Goal: Information Seeking & Learning: Learn about a topic

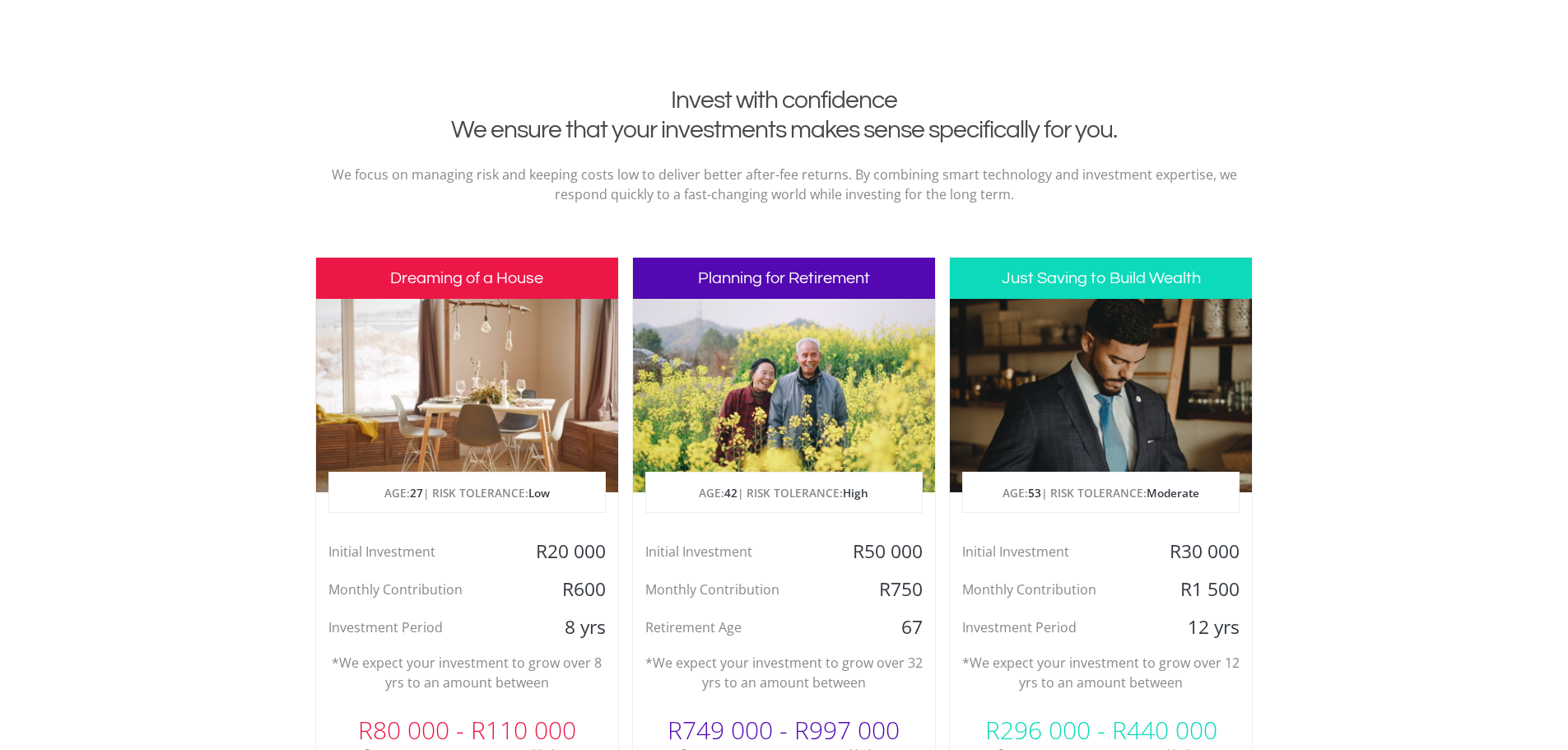
scroll to position [659, 0]
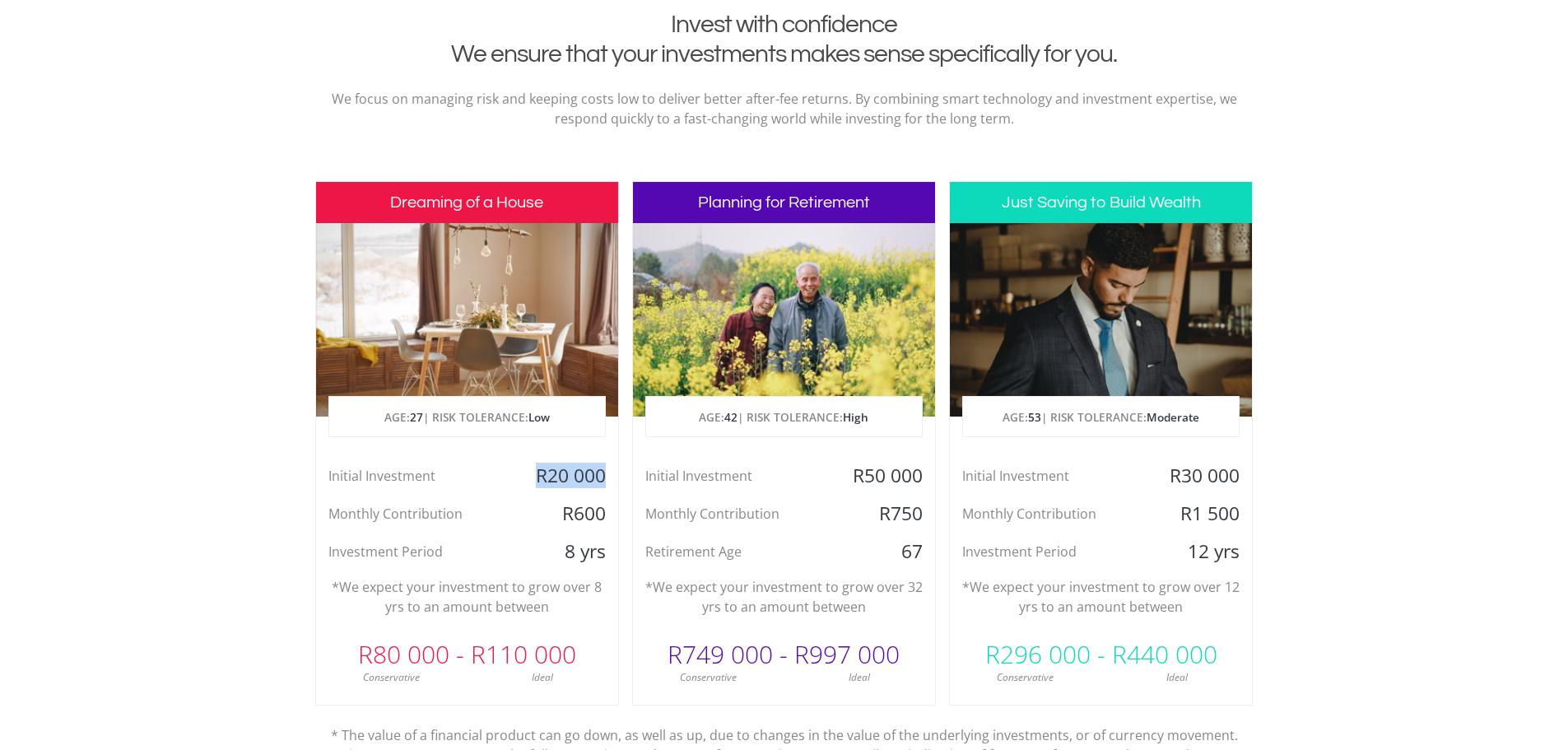
drag, startPoint x: 537, startPoint y: 477, endPoint x: 614, endPoint y: 488, distance: 77.8
click at [614, 488] on div "R20 000" at bounding box center [567, 476] width 100 height 25
click at [491, 460] on div "Dreaming of a House AGE: [DEMOGRAPHIC_DATA] | RISK TOLERANCE: Low Initial Inves…" at bounding box center [468, 443] width 304 height 525
drag, startPoint x: 566, startPoint y: 516, endPoint x: 611, endPoint y: 535, distance: 48.8
click at [611, 532] on div "Initial Investment R20 000 Monthly Contribution R600 Investment Period 8 yrs" at bounding box center [467, 514] width 302 height 100
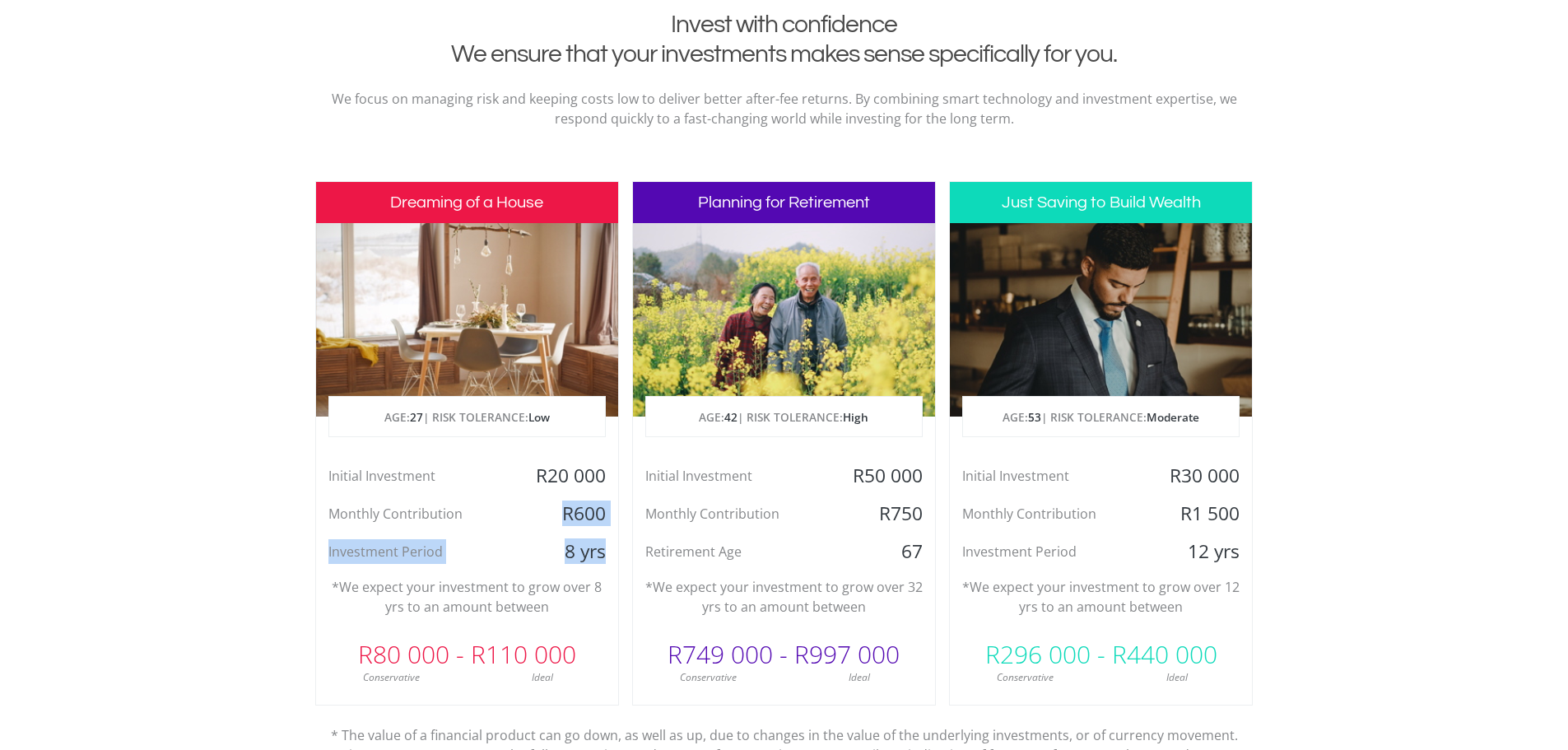
click at [527, 542] on div "8 yrs" at bounding box center [567, 551] width 100 height 25
drag, startPoint x: 429, startPoint y: 658, endPoint x: 392, endPoint y: 658, distance: 37.0
click at [392, 658] on div "R80 000 - R110 000" at bounding box center [467, 655] width 302 height 50
drag, startPoint x: 484, startPoint y: 667, endPoint x: 564, endPoint y: 673, distance: 80.2
click at [548, 672] on div "R80 000 - R110 000 Conservative Ideal" at bounding box center [467, 658] width 302 height 56
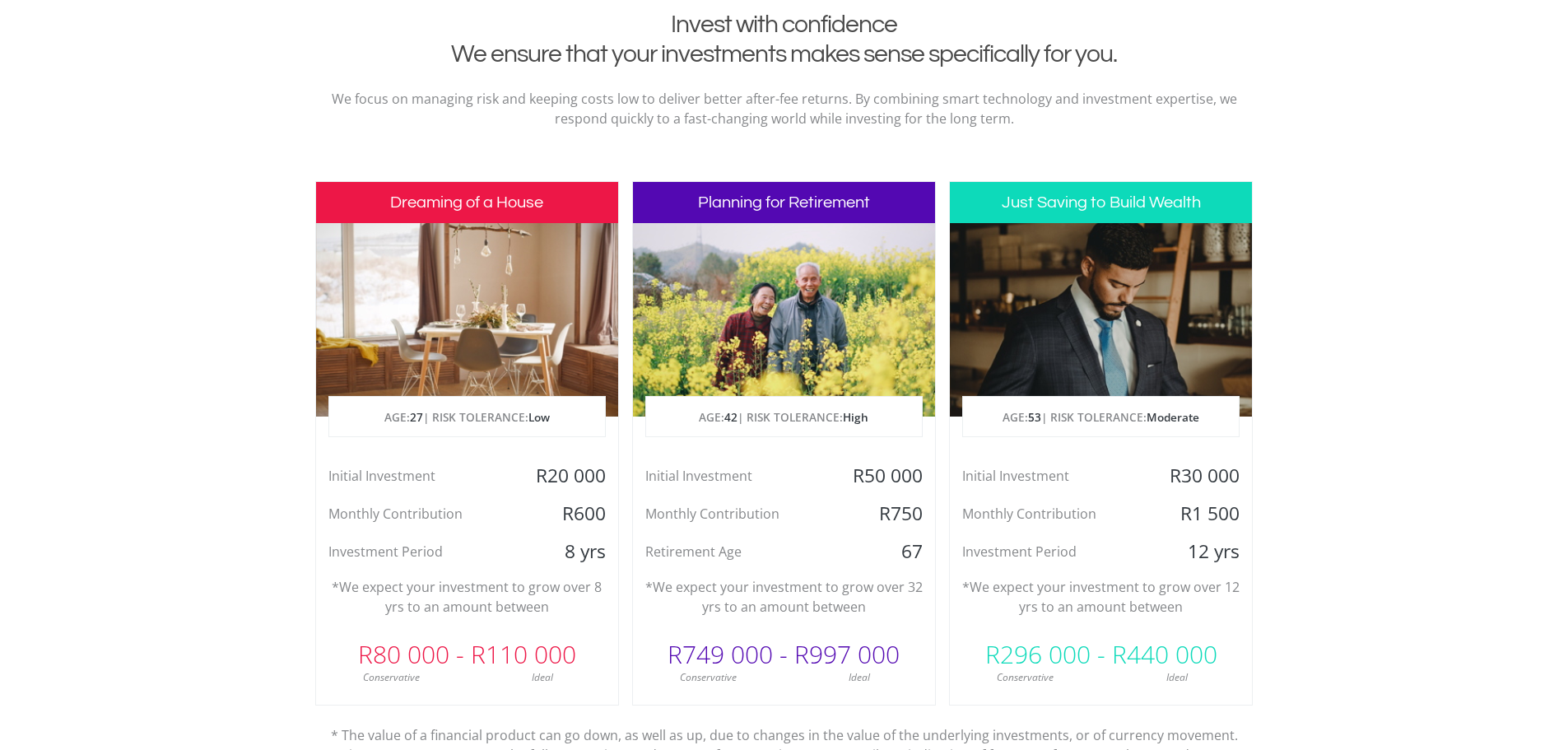
click at [587, 673] on div "Ideal" at bounding box center [542, 677] width 152 height 15
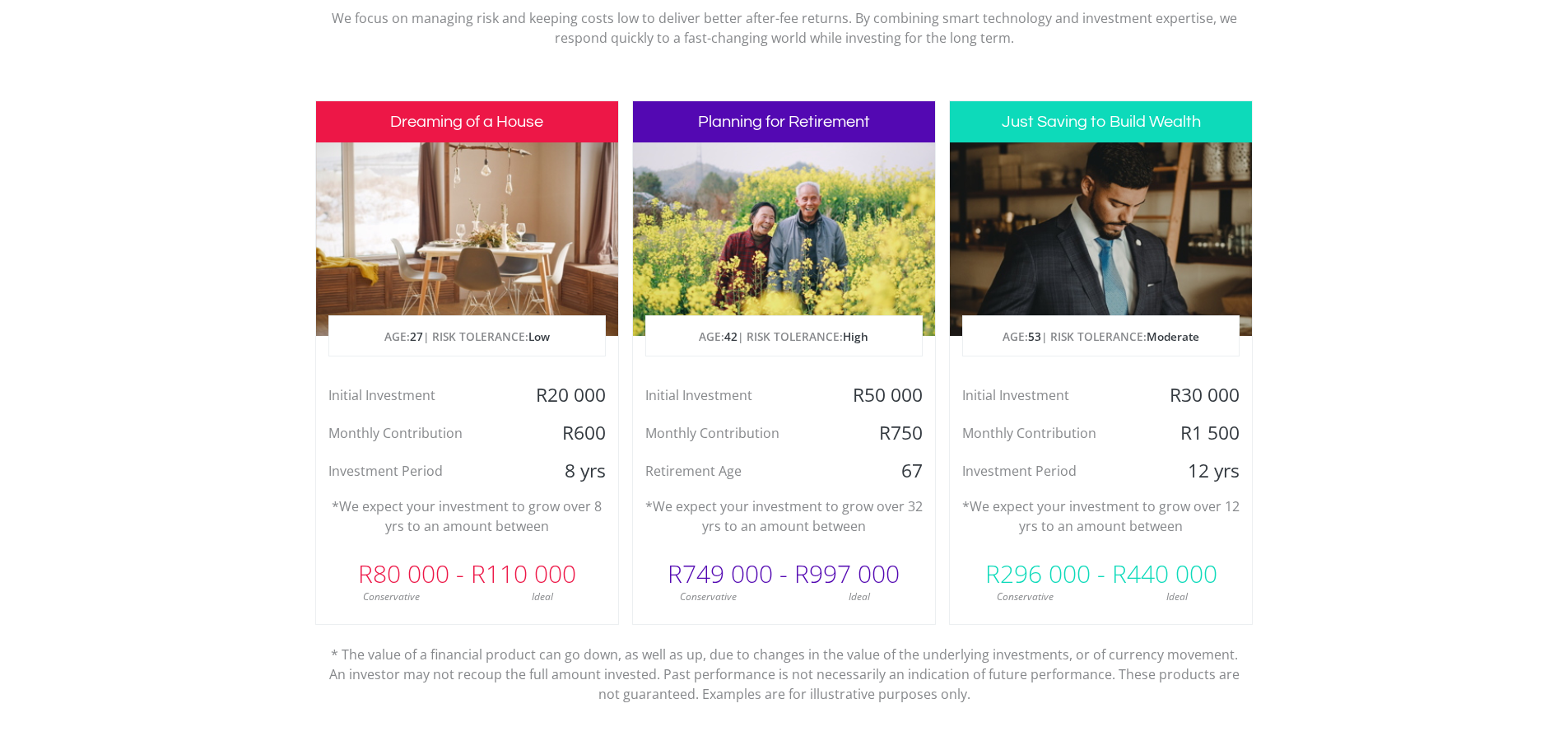
scroll to position [741, 0]
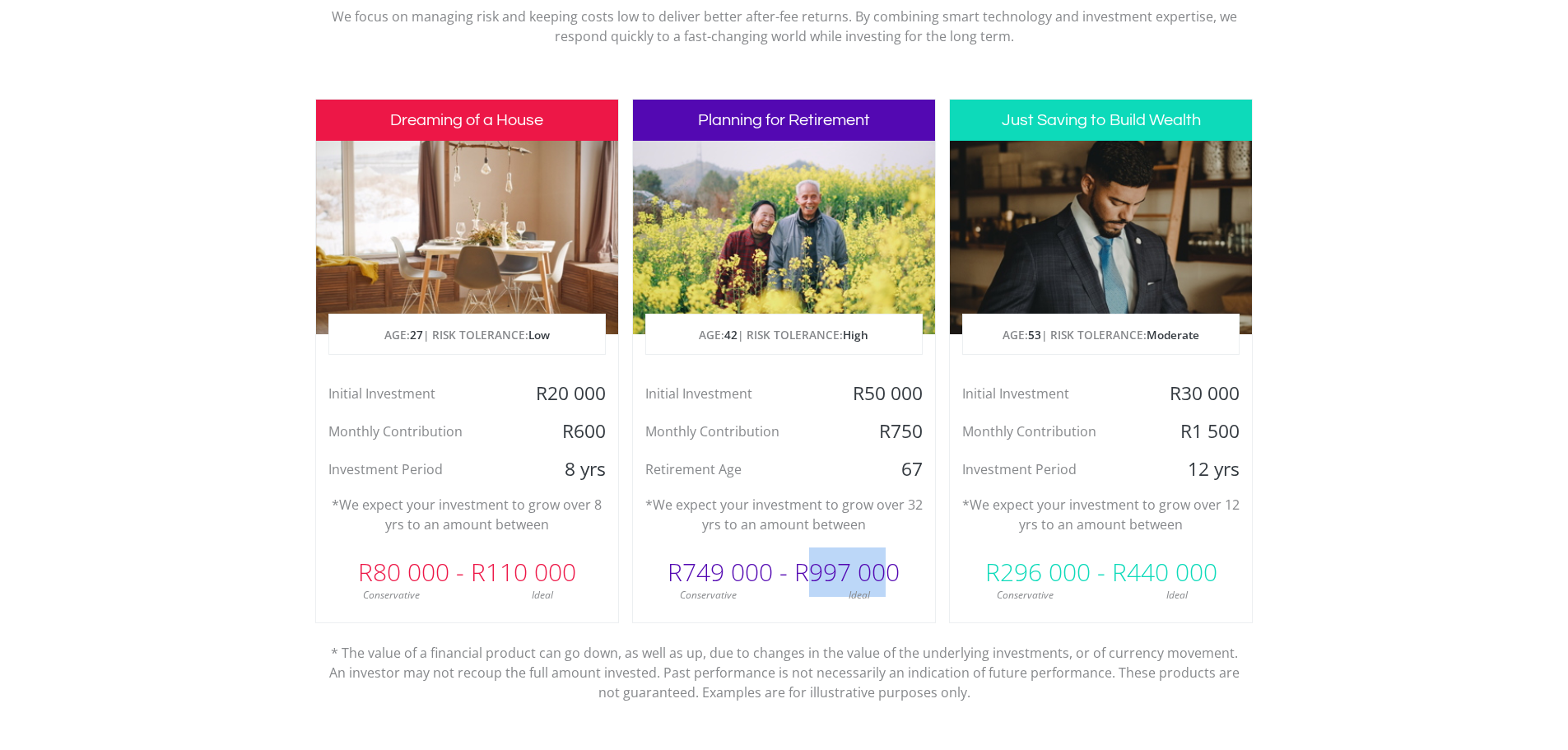
drag, startPoint x: 880, startPoint y: 560, endPoint x: 797, endPoint y: 562, distance: 83.0
click at [798, 562] on div "R749 000 - R997 000" at bounding box center [784, 572] width 302 height 50
click at [715, 525] on p "*We expect your investment to grow over 32 yrs to an amount between" at bounding box center [784, 515] width 277 height 40
drag, startPoint x: 1134, startPoint y: 567, endPoint x: 1214, endPoint y: 575, distance: 80.4
click at [1211, 575] on div "R296 000 - R440 000" at bounding box center [1101, 572] width 302 height 50
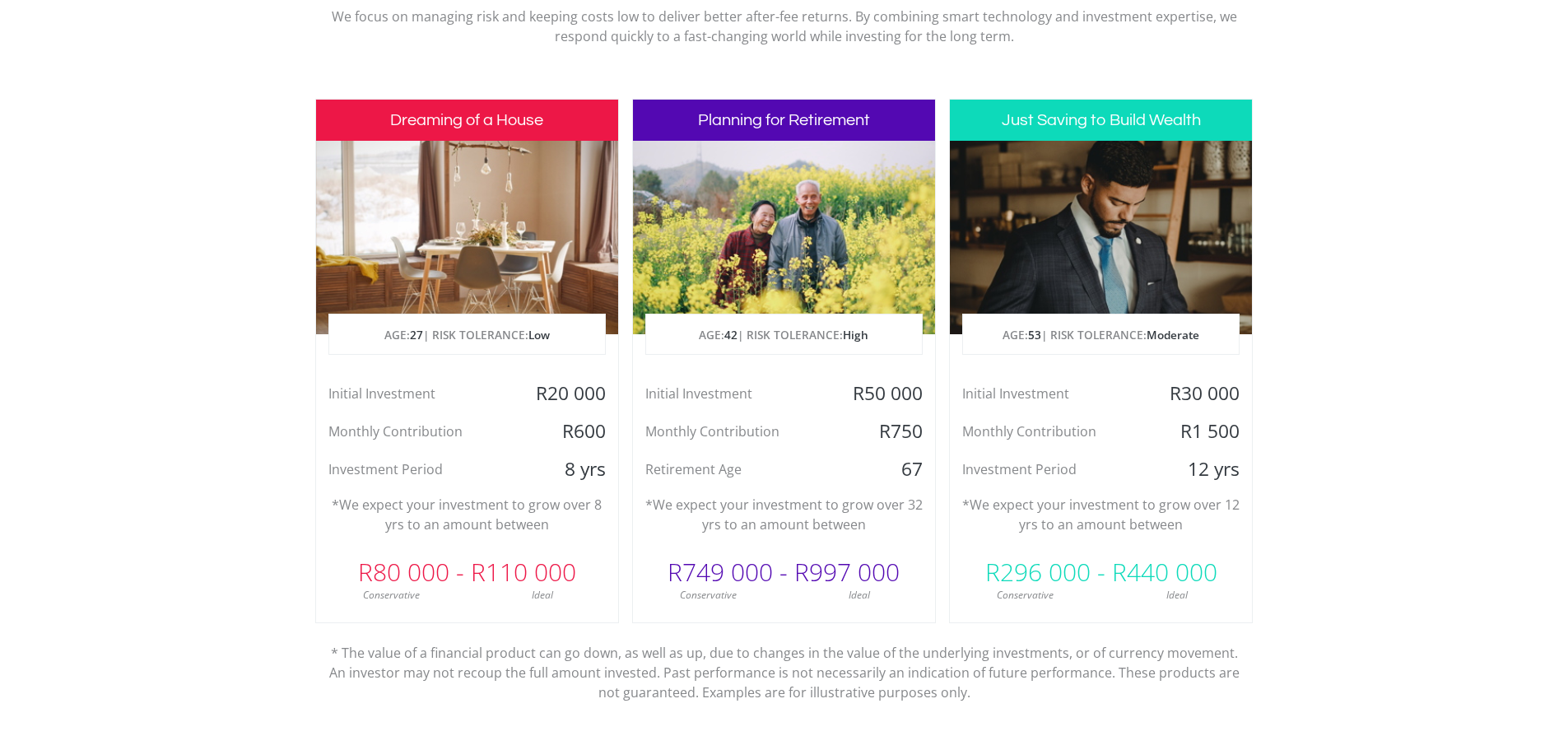
click at [1278, 525] on section "Invest with confidence We ensure that your investments makes sense specifically…" at bounding box center [784, 361] width 1568 height 867
